Goal: Download file/media

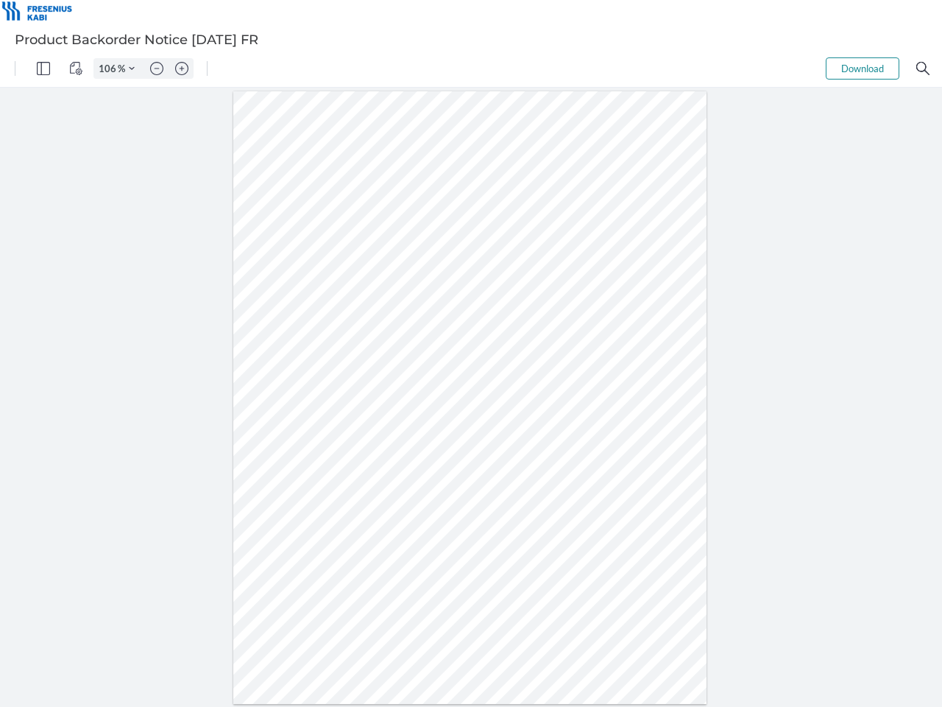
click at [43, 68] on img "Panel" at bounding box center [43, 68] width 13 height 13
click at [76, 68] on img "View Controls" at bounding box center [75, 68] width 13 height 13
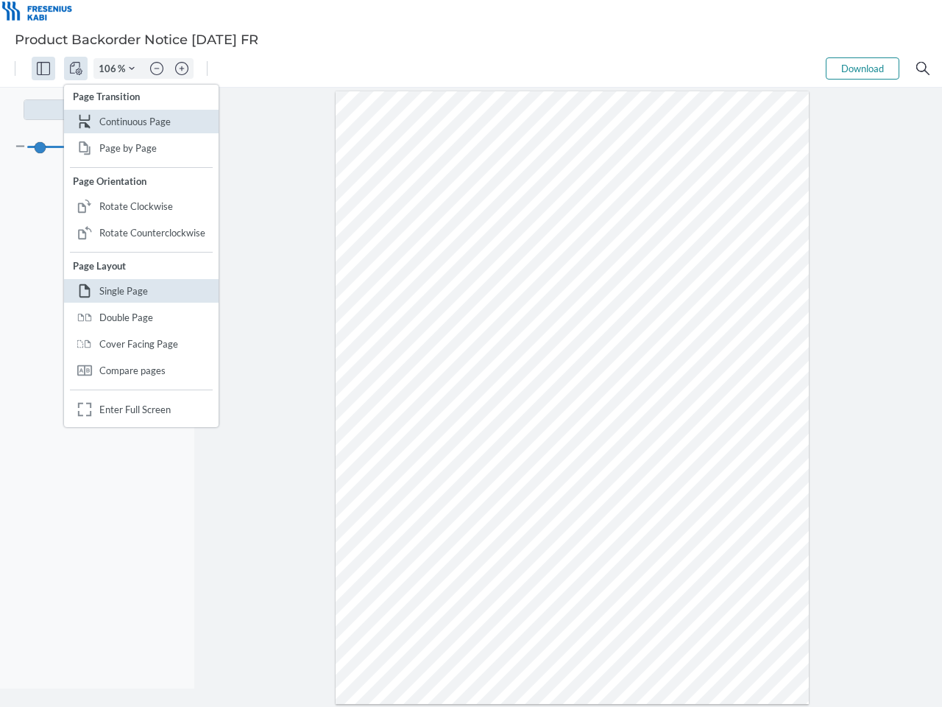
click at [110, 68] on input "106" at bounding box center [106, 68] width 24 height 13
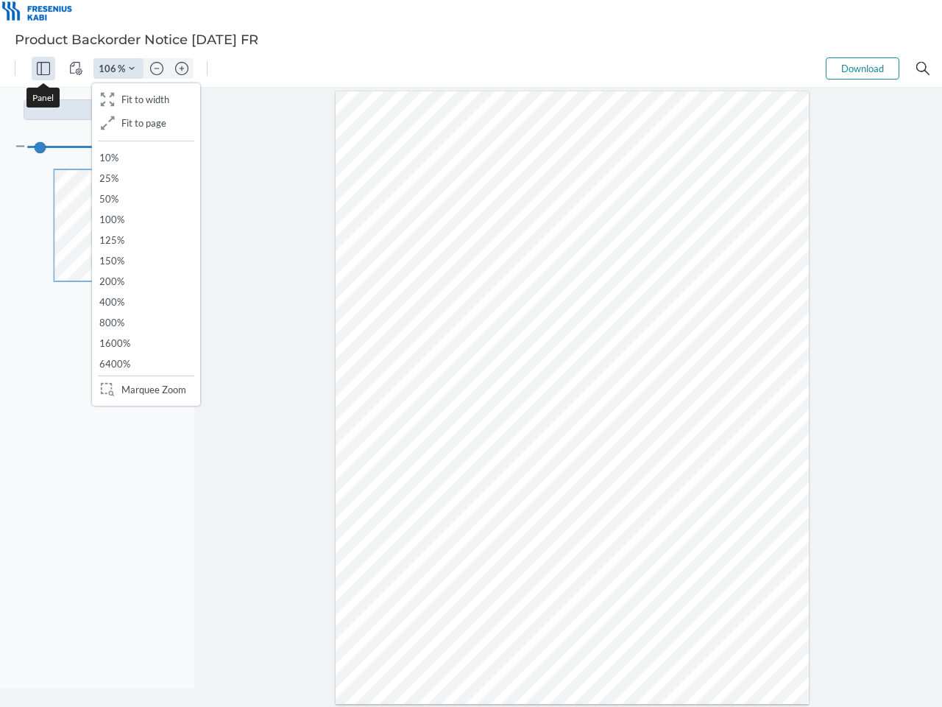
click at [132, 68] on img "Zoom Controls" at bounding box center [132, 69] width 6 height 6
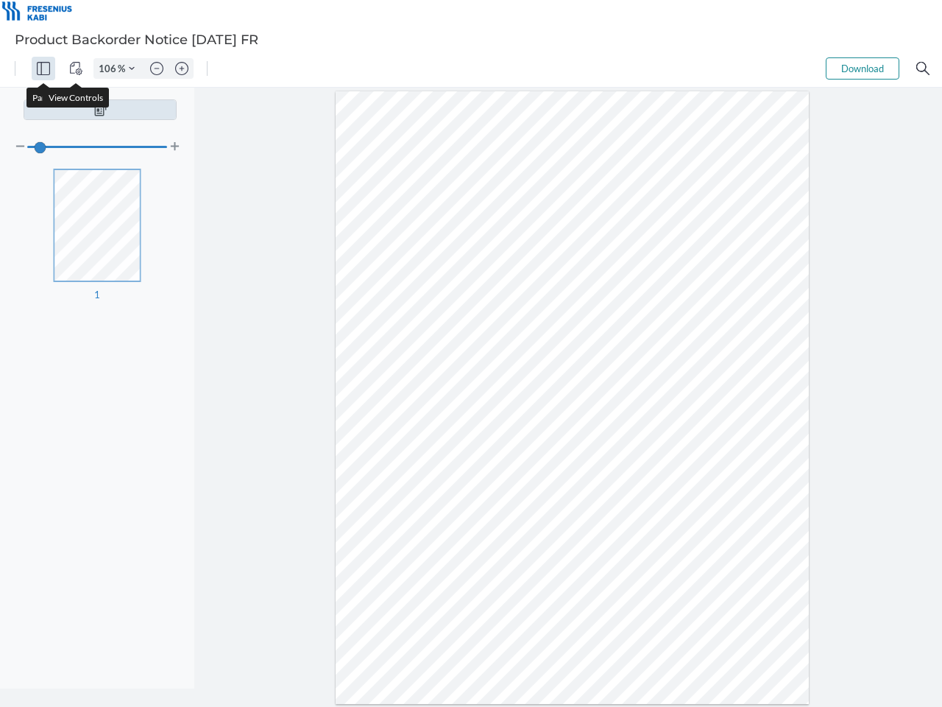
click at [157, 68] on img "Zoom out" at bounding box center [156, 68] width 13 height 13
click at [182, 68] on img "Zoom in" at bounding box center [181, 68] width 13 height 13
type input "106"
click at [863, 68] on button "Download" at bounding box center [863, 68] width 74 height 22
click at [923, 68] on img "Search" at bounding box center [922, 68] width 13 height 13
